Goal: Task Accomplishment & Management: Use online tool/utility

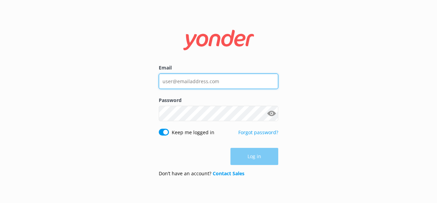
type input "[EMAIL_ADDRESS][DOMAIN_NAME]"
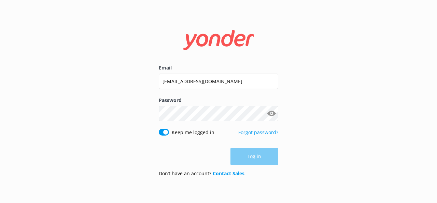
click at [255, 155] on div "Log in" at bounding box center [219, 156] width 120 height 17
click at [165, 134] on input "Keep me logged in" at bounding box center [164, 132] width 10 height 7
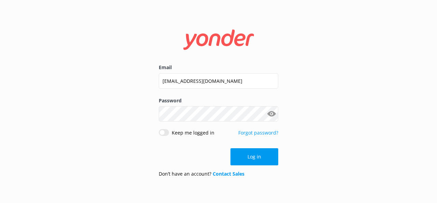
click at [163, 134] on input "Keep me logged in" at bounding box center [164, 132] width 10 height 7
checkbox input "true"
click at [250, 160] on button "Log in" at bounding box center [255, 156] width 48 height 17
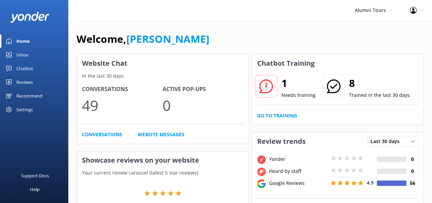
click at [270, 80] on use at bounding box center [266, 86] width 14 height 14
click at [273, 118] on link "Go to Training" at bounding box center [277, 116] width 40 height 8
